Goal: Task Accomplishment & Management: Manage account settings

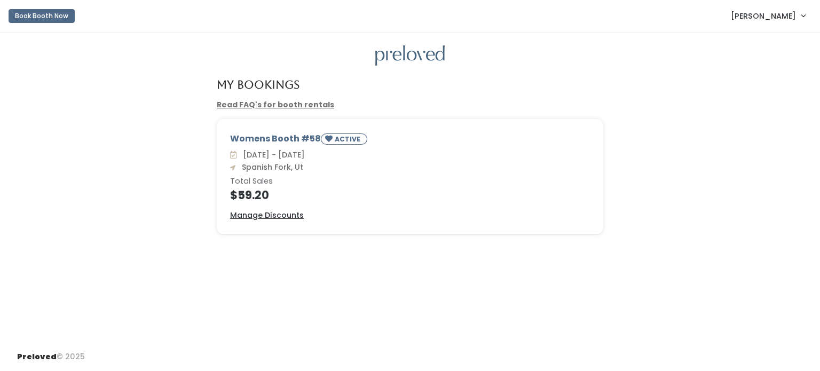
click at [274, 221] on div "Womens Booth #58 ACTIVE Sat. Sep 27 - Fri. Oct 3 Spanish Fork, Ut Total Sales $…" at bounding box center [410, 177] width 386 height 114
click at [282, 215] on u "Manage Discounts" at bounding box center [267, 215] width 74 height 11
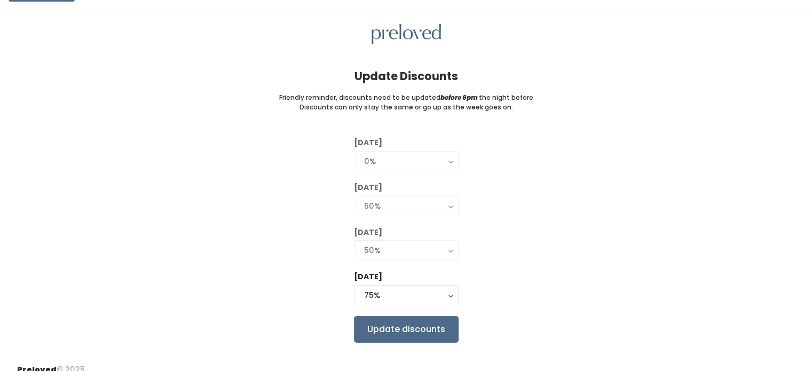
scroll to position [34, 0]
